Goal: Task Accomplishment & Management: Manage account settings

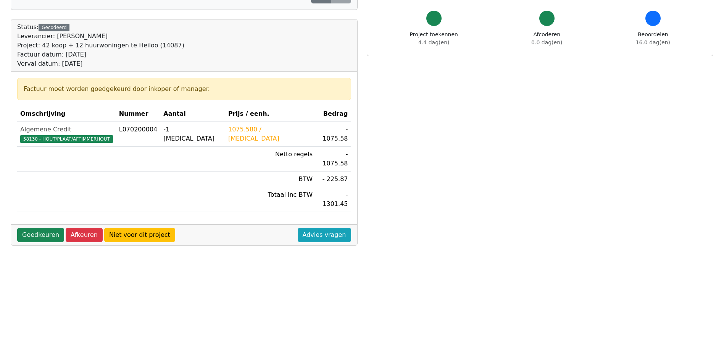
scroll to position [76, 0]
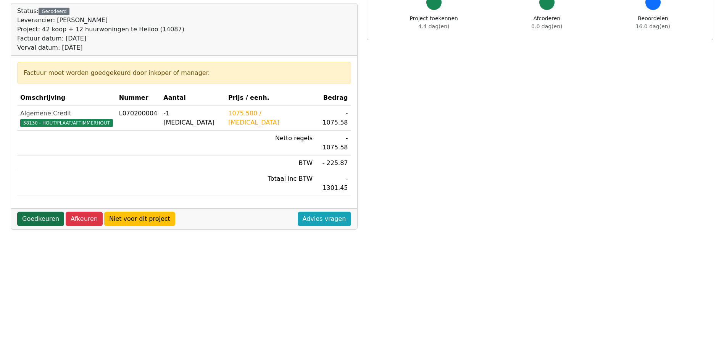
click at [32, 211] on link "Goedkeuren" at bounding box center [40, 218] width 47 height 15
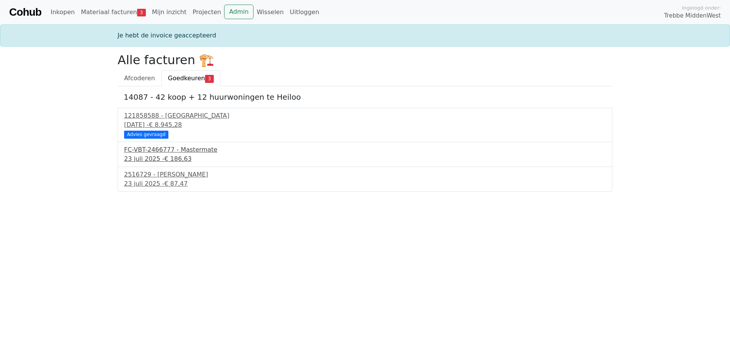
click at [144, 150] on div "FC-VBT-2466777 - Mastermate" at bounding box center [365, 149] width 482 height 9
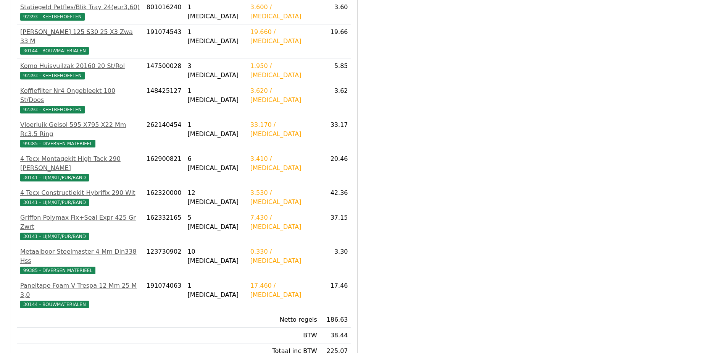
scroll to position [213, 0]
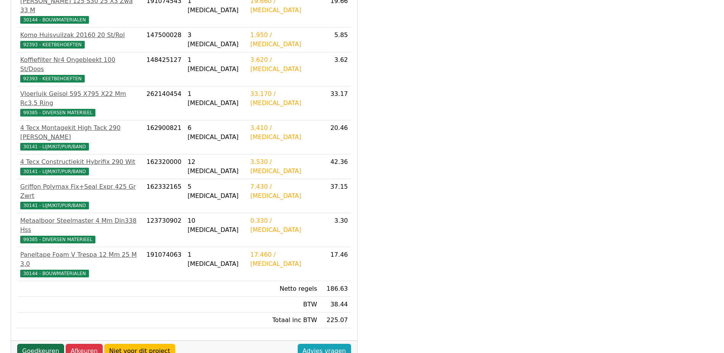
click at [48, 344] on link "Goedkeuren" at bounding box center [40, 351] width 47 height 15
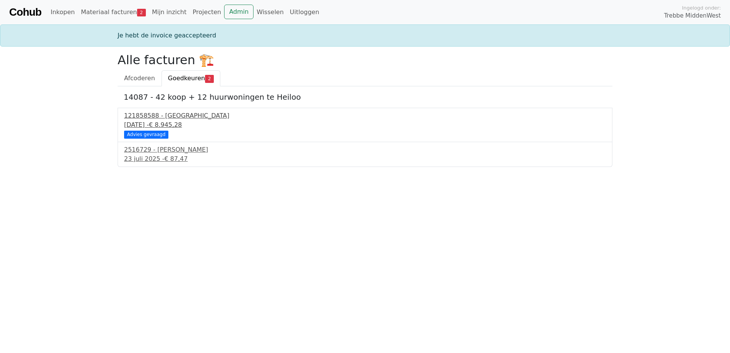
click at [150, 135] on div "Advies gevraagd" at bounding box center [146, 135] width 44 height 8
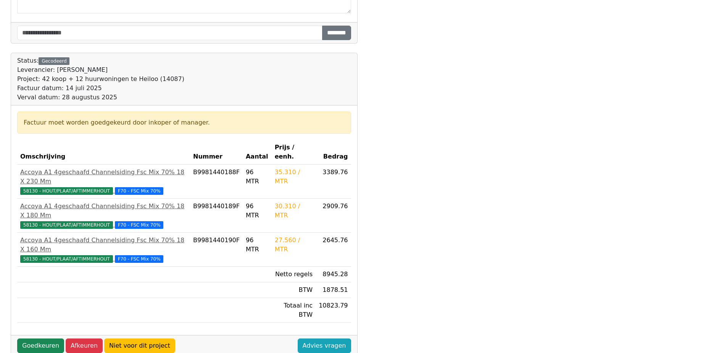
scroll to position [191, 0]
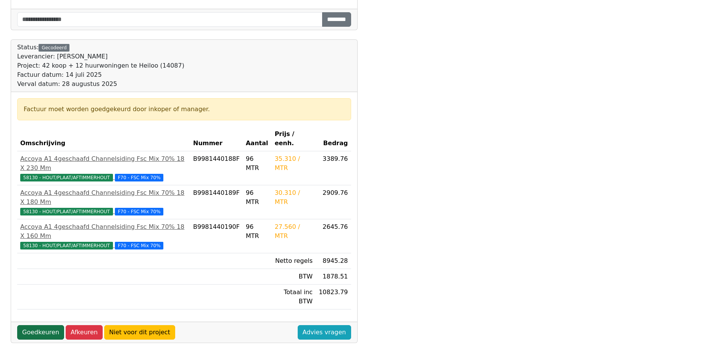
click at [44, 325] on link "Goedkeuren" at bounding box center [40, 332] width 47 height 15
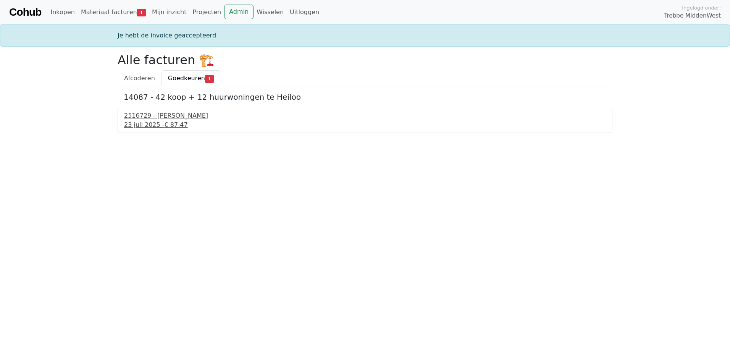
click at [152, 118] on div "2516729 - Van Dalen" at bounding box center [365, 115] width 482 height 9
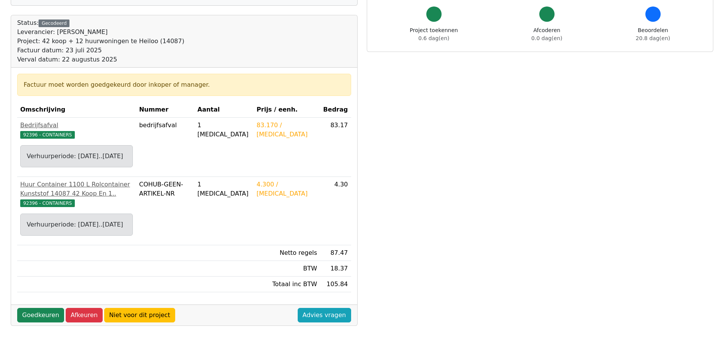
scroll to position [115, 0]
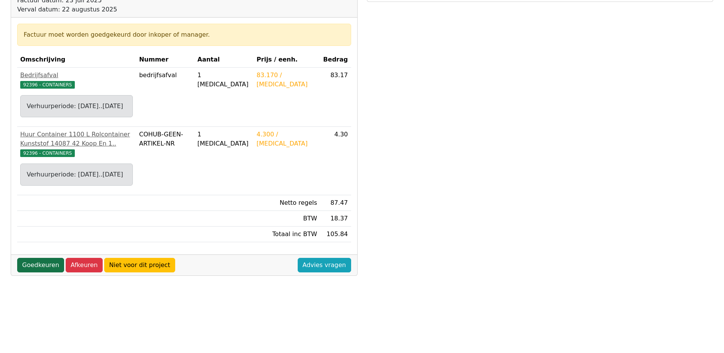
click at [42, 272] on link "Goedkeuren" at bounding box center [40, 265] width 47 height 15
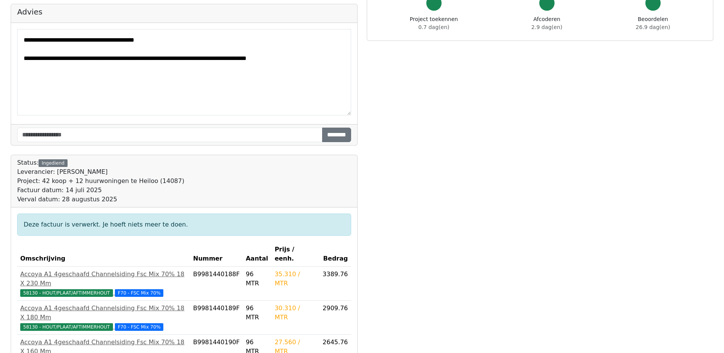
scroll to position [76, 0]
